Goal: Check status

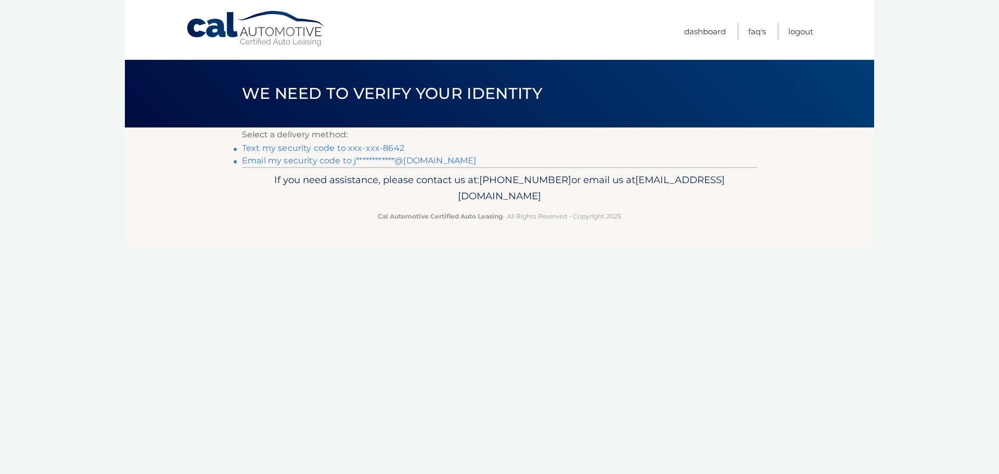
click at [345, 146] on link "Text my security code to xxx-xxx-8642" at bounding box center [323, 148] width 162 height 10
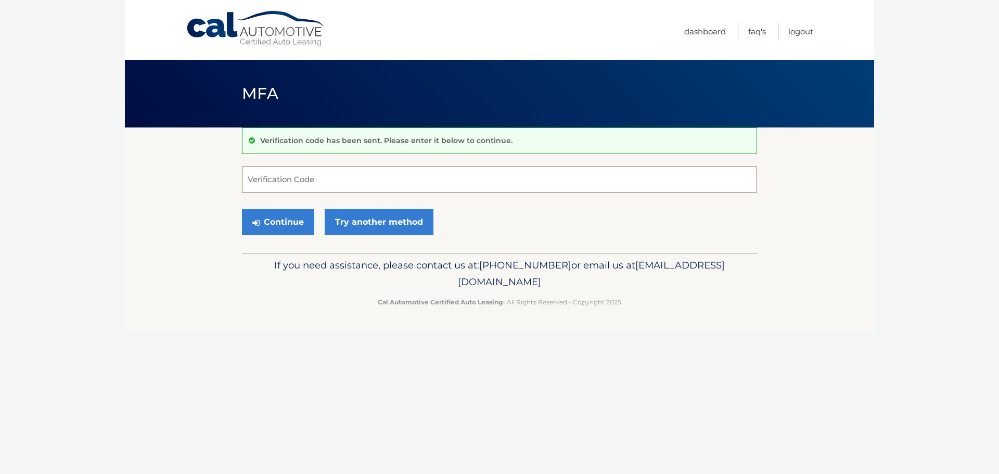
click at [357, 178] on input "Verification Code" at bounding box center [499, 179] width 515 height 26
type input "317459"
click at [271, 220] on button "Continue" at bounding box center [278, 222] width 72 height 26
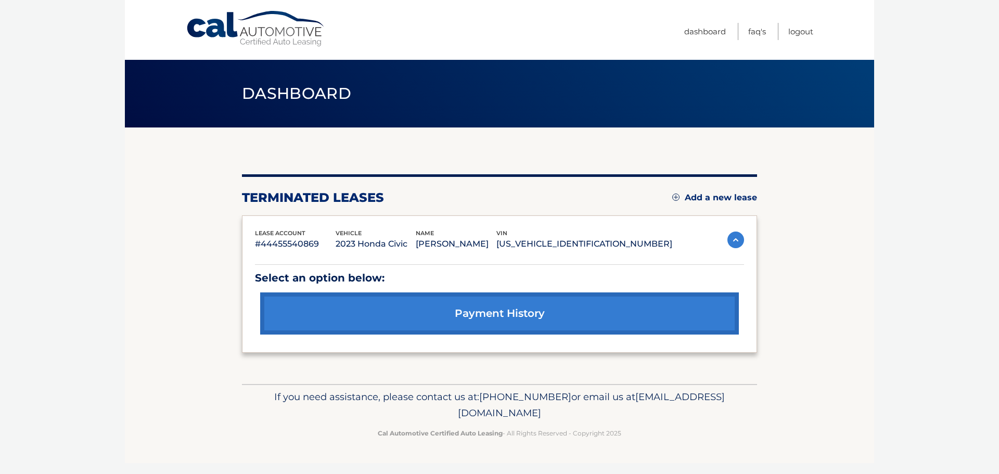
click at [557, 317] on link "payment history" at bounding box center [499, 313] width 479 height 42
click at [808, 25] on link "Logout" at bounding box center [800, 31] width 25 height 17
